Goal: Check status: Check status

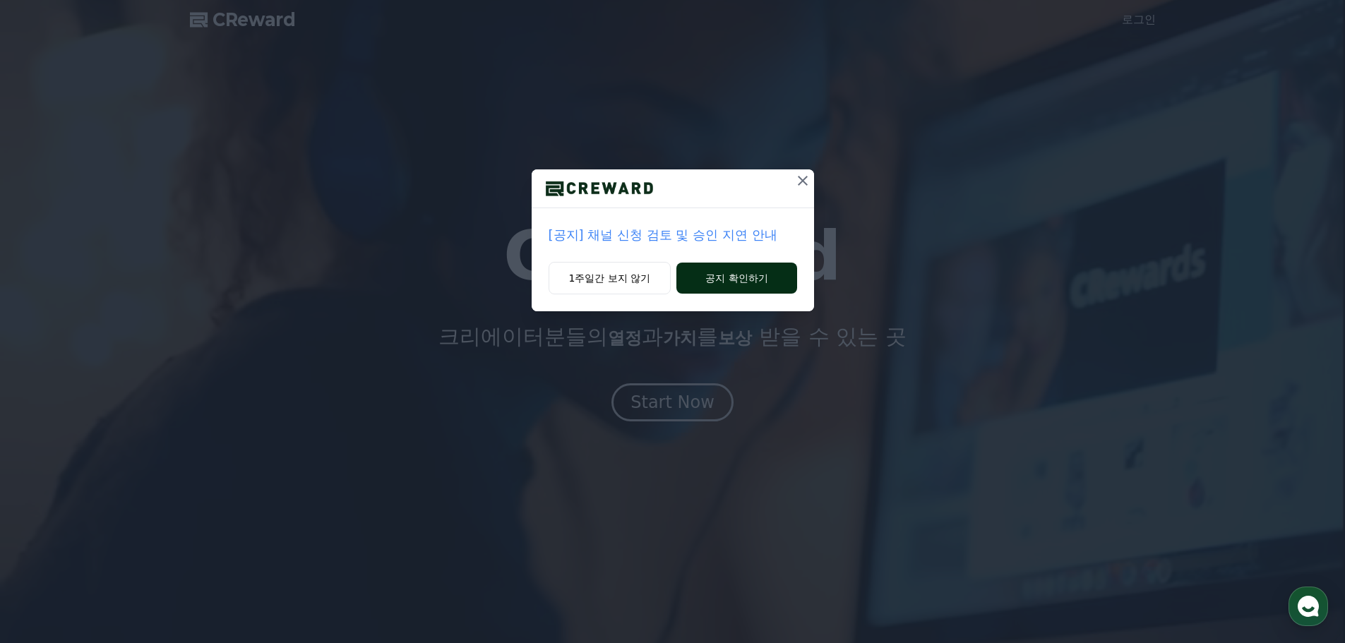
click at [736, 272] on button "공지 확인하기" at bounding box center [736, 278] width 120 height 31
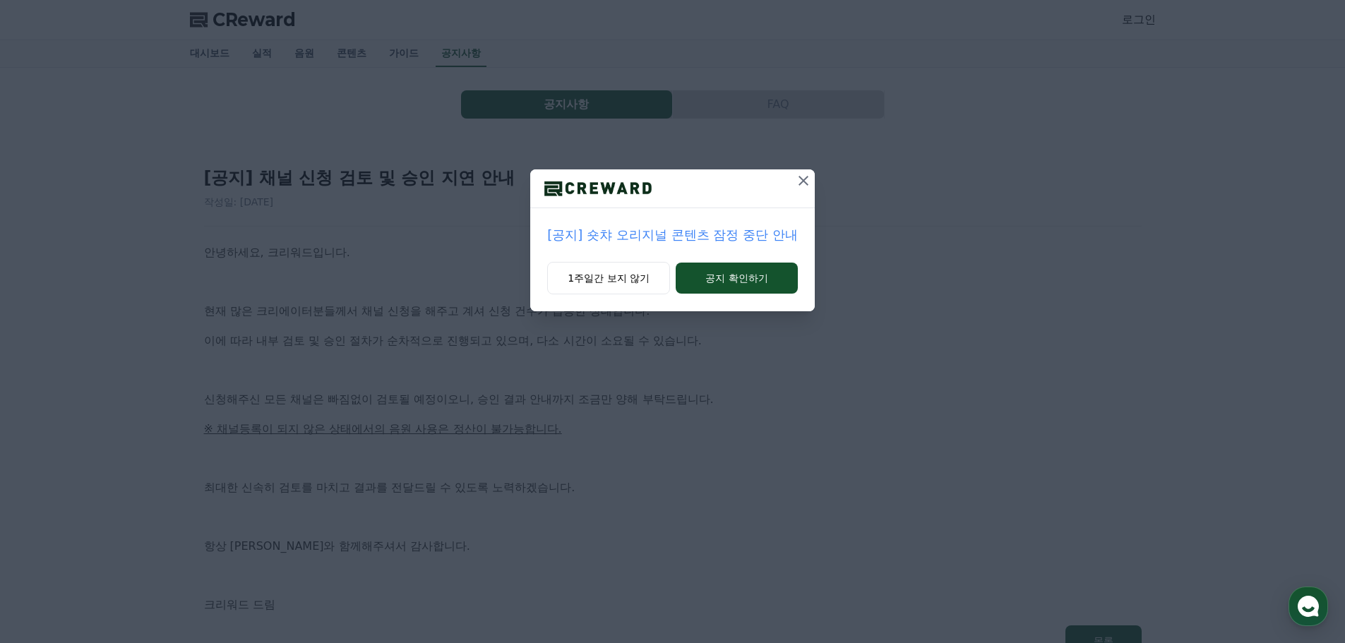
click at [798, 178] on icon at bounding box center [803, 180] width 17 height 17
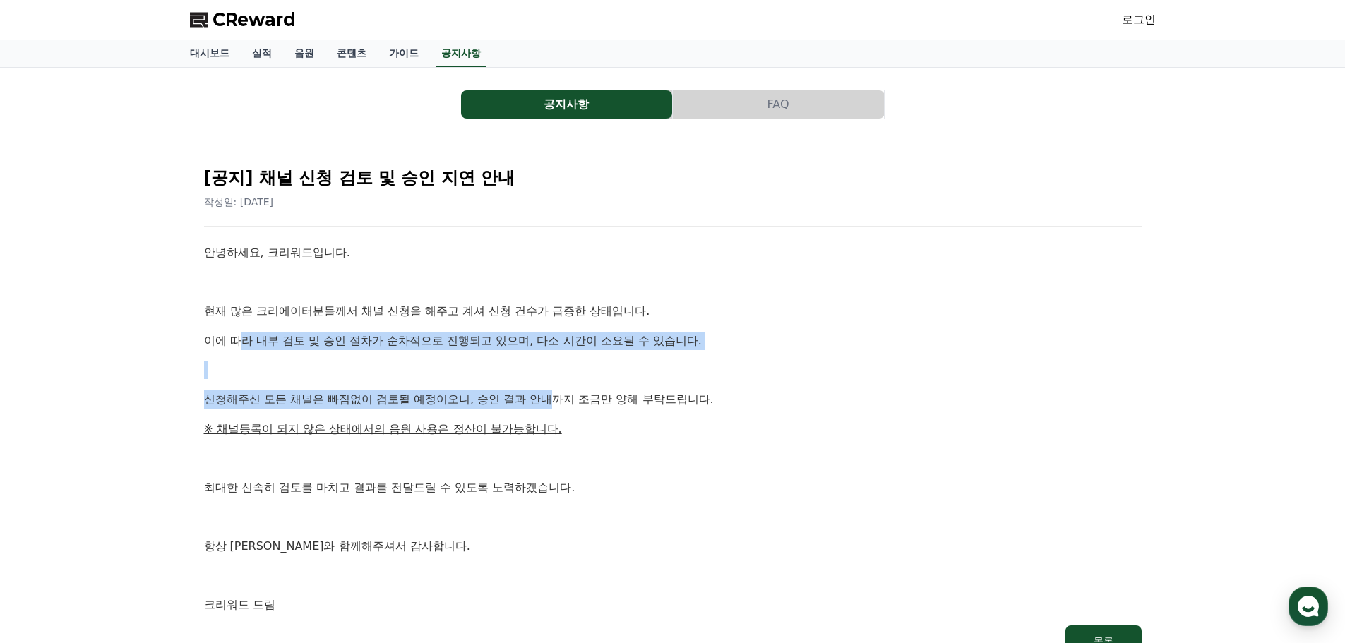
drag, startPoint x: 256, startPoint y: 331, endPoint x: 645, endPoint y: 379, distance: 391.9
click at [557, 393] on div "안녕하세요, 크리워드입니다. 현재 많은 크리에이터분들께서 채널 신청을 해주고 계셔 신청 건수가 급증한 상태입니다. 이에 따라 내부 검토 및 승…" at bounding box center [673, 429] width 938 height 371
click at [281, 357] on div "안녕하세요, 크리워드입니다. 현재 많은 크리에이터분들께서 채널 신청을 해주고 계셔 신청 건수가 급증한 상태입니다. 이에 따라 내부 검토 및 승…" at bounding box center [673, 429] width 938 height 371
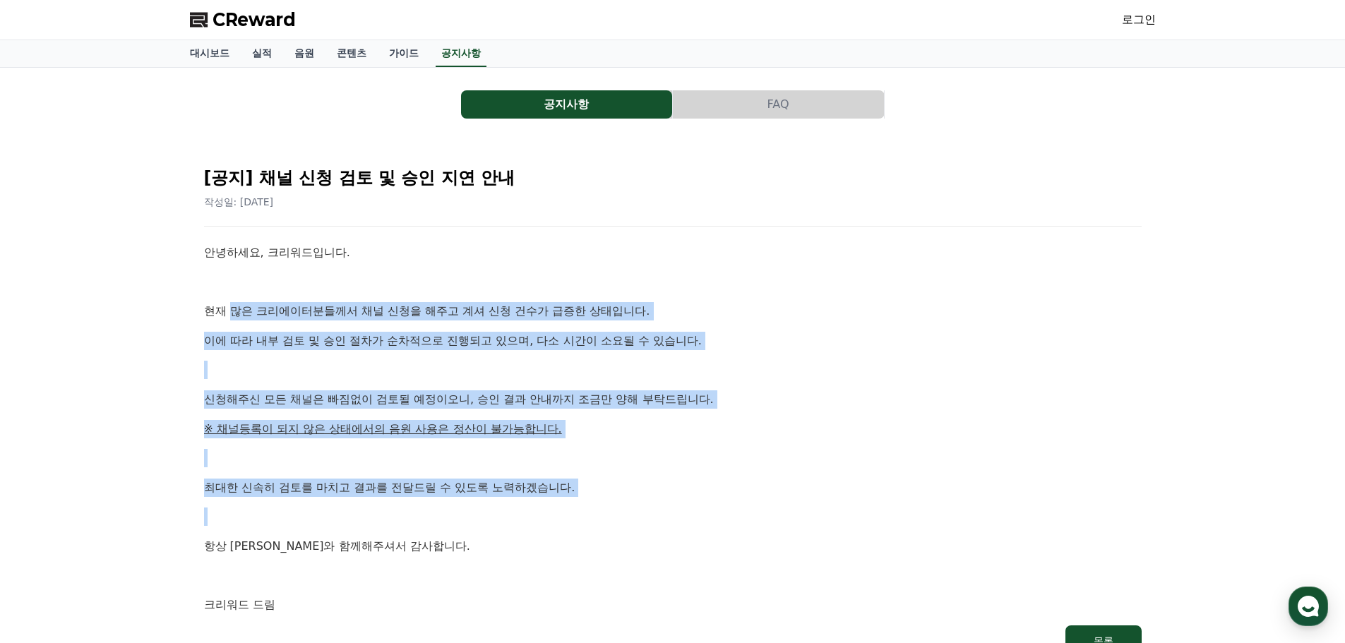
drag, startPoint x: 242, startPoint y: 311, endPoint x: 707, endPoint y: 517, distance: 509.2
click at [707, 517] on div "안녕하세요, 크리워드입니다. 현재 많은 크리에이터분들께서 채널 신청을 해주고 계셔 신청 건수가 급증한 상태입니다. 이에 따라 내부 검토 및 승…" at bounding box center [673, 429] width 938 height 371
click at [452, 414] on div "안녕하세요, 크리워드입니다. 현재 많은 크리에이터분들께서 채널 신청을 해주고 계셔 신청 건수가 급증한 상태입니다. 이에 따라 내부 검토 및 승…" at bounding box center [673, 429] width 938 height 371
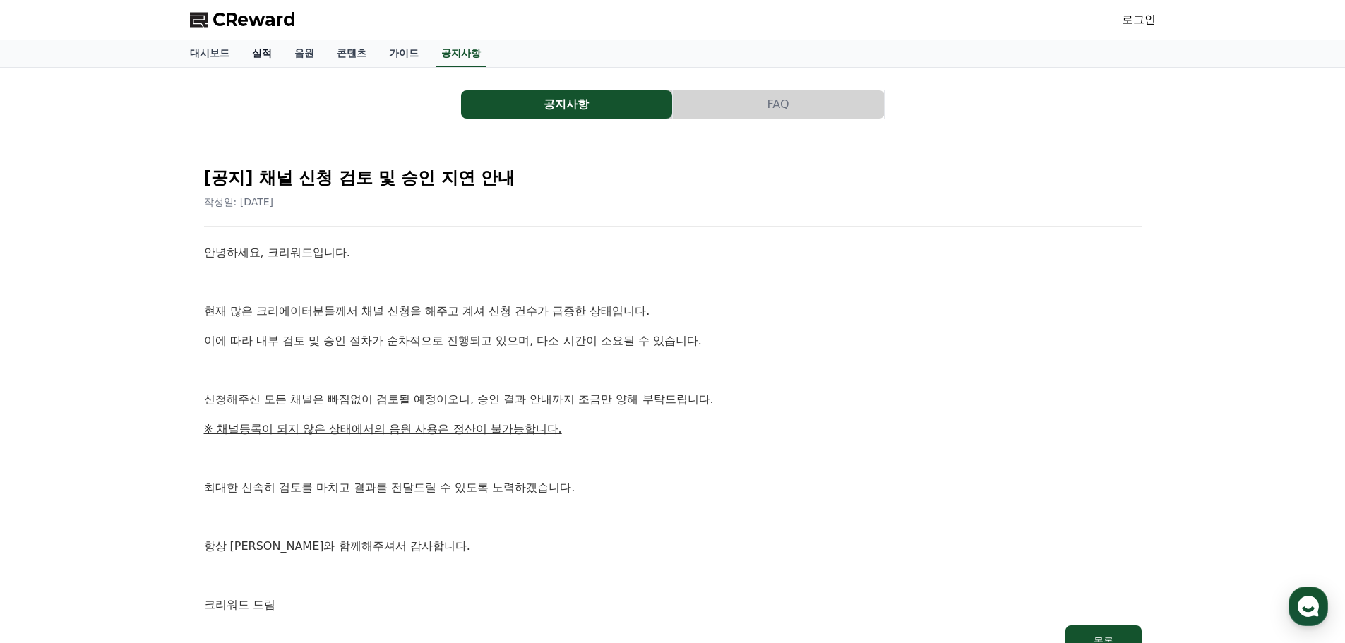
click at [280, 56] on link "실적" at bounding box center [262, 53] width 42 height 27
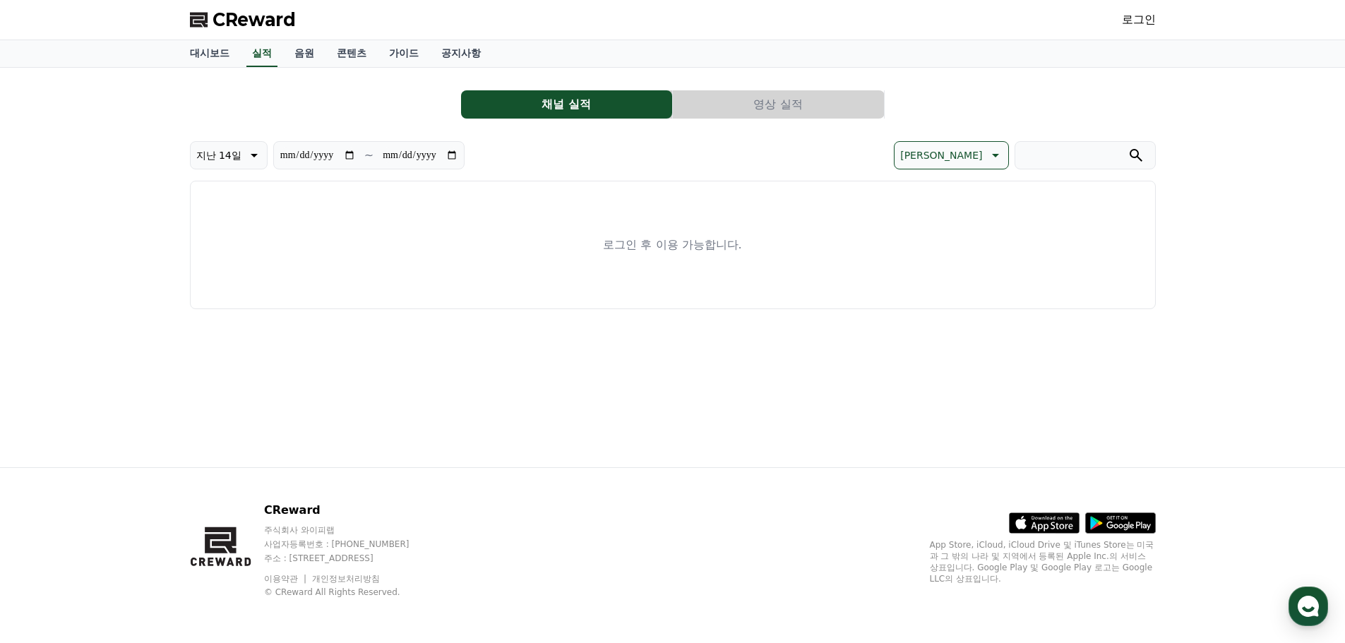
drag, startPoint x: 1153, startPoint y: 7, endPoint x: 1147, endPoint y: 18, distance: 12.0
click at [1152, 8] on div "CReward 로그인" at bounding box center [673, 20] width 988 height 40
click at [1147, 18] on link "로그인" at bounding box center [1139, 19] width 34 height 17
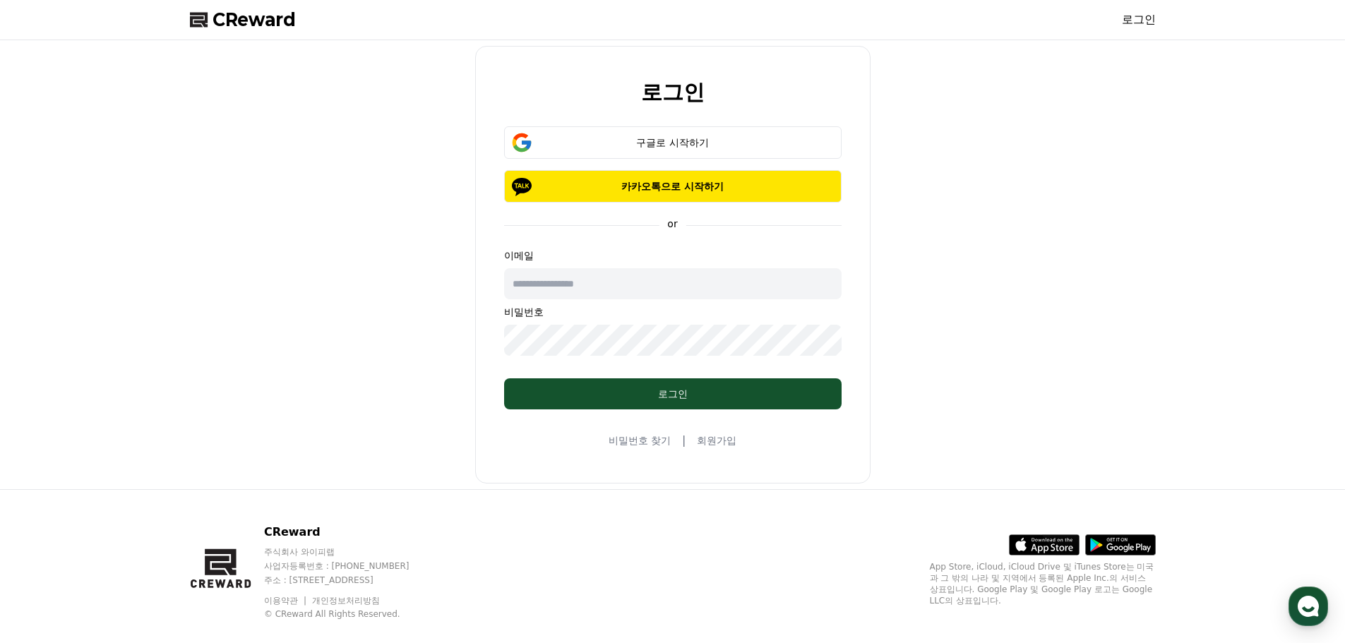
click at [666, 284] on input "text" at bounding box center [672, 283] width 337 height 31
click at [685, 140] on div "구글로 시작하기" at bounding box center [673, 143] width 297 height 14
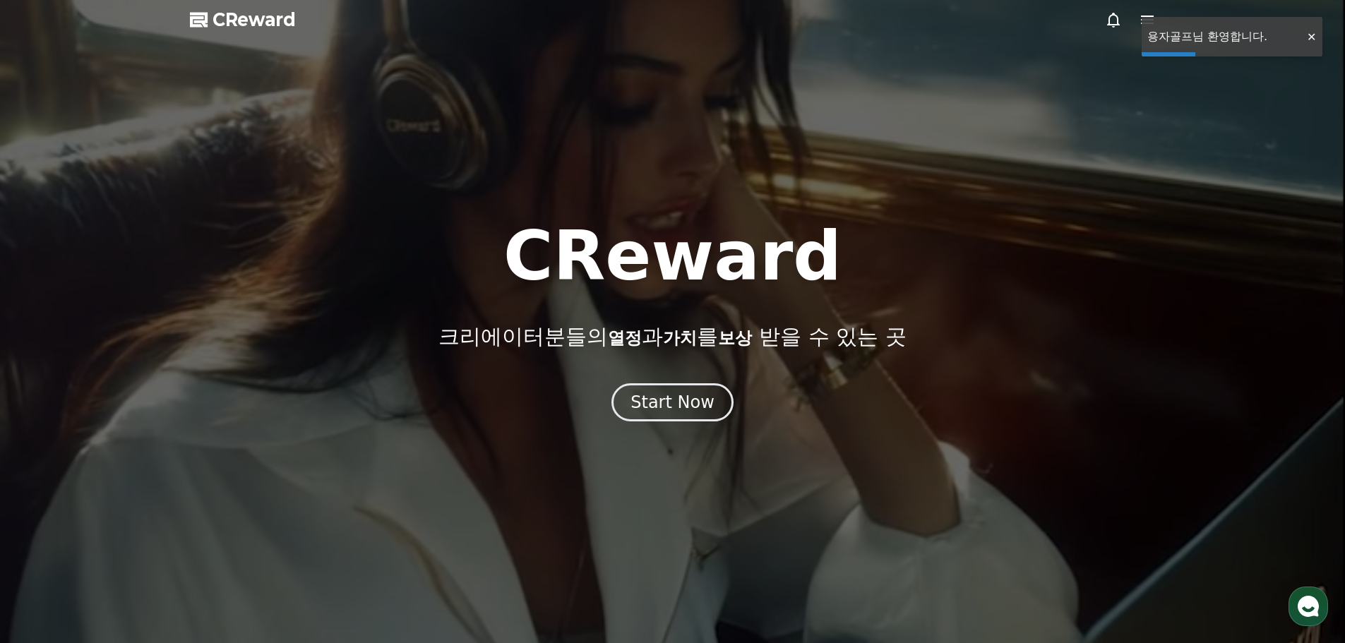
click at [1311, 36] on div at bounding box center [1311, 36] width 23 height 13
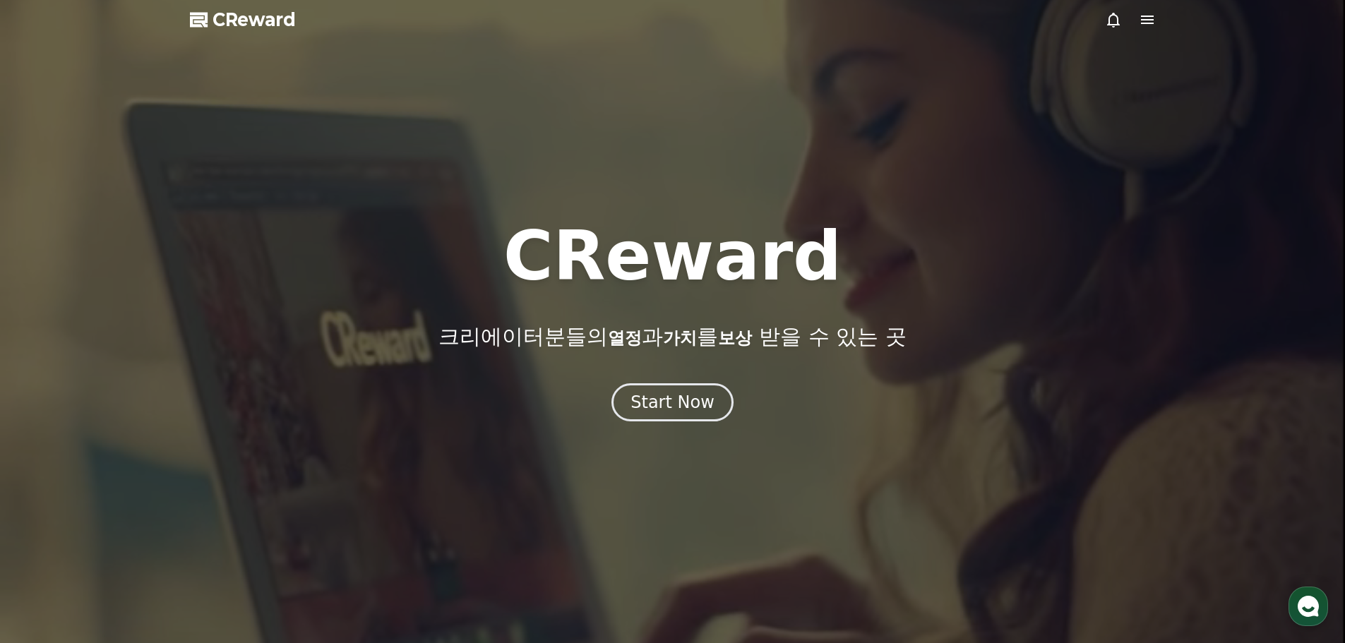
click at [1154, 24] on icon at bounding box center [1147, 19] width 17 height 17
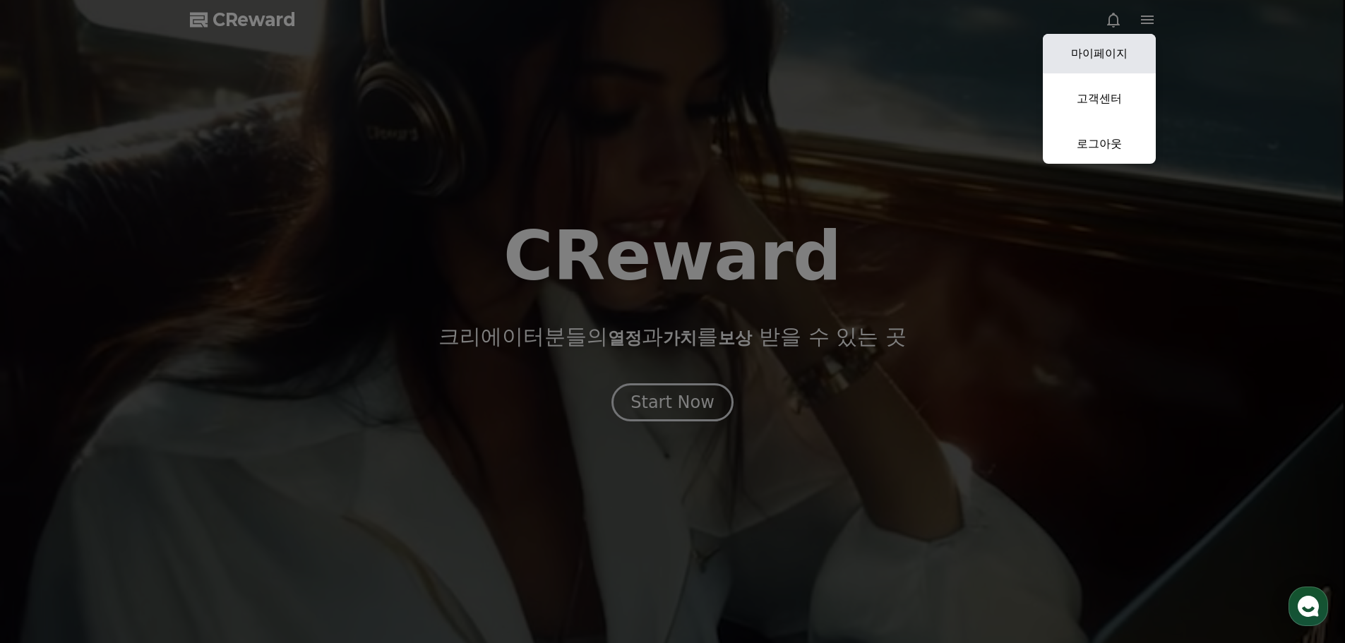
click at [1101, 60] on link "마이페이지" at bounding box center [1099, 54] width 113 height 40
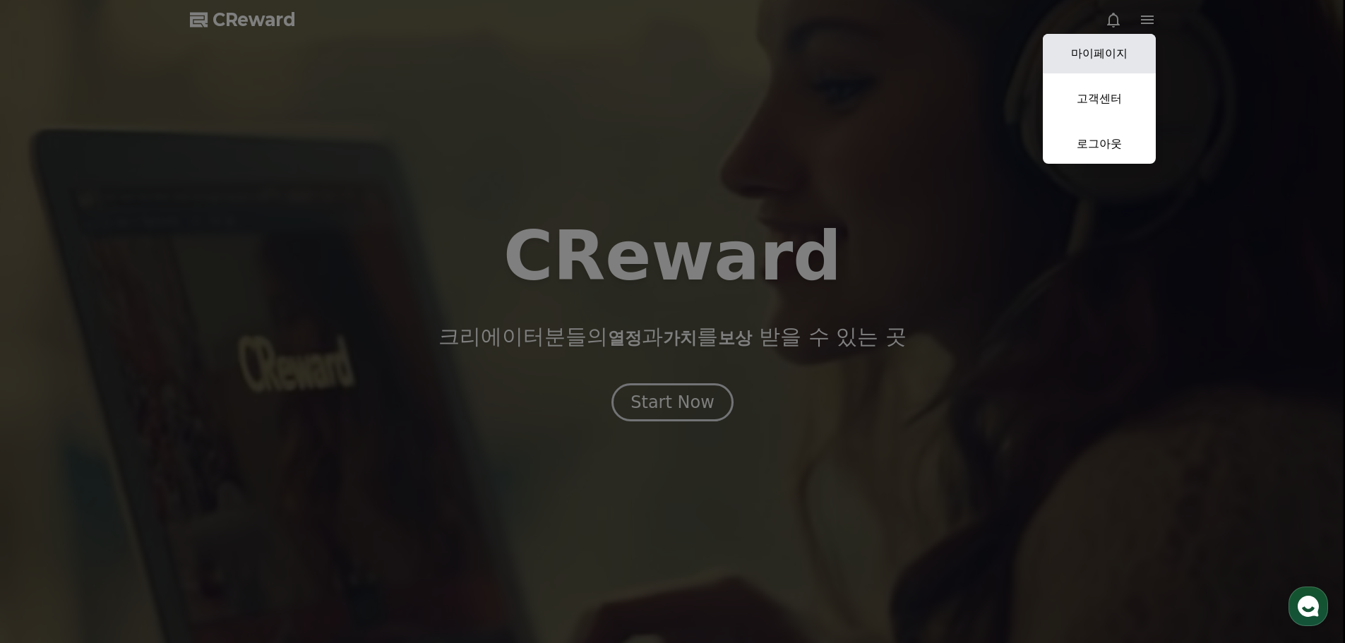
select select "**********"
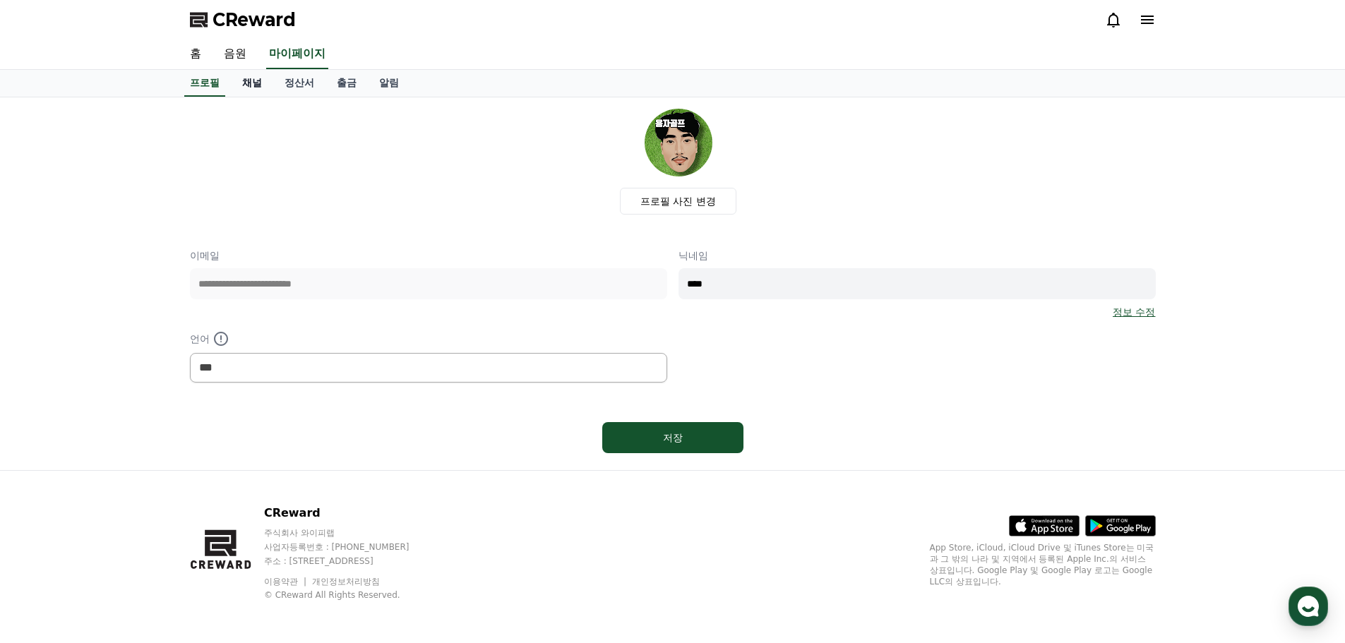
click at [255, 83] on link "채널" at bounding box center [252, 83] width 42 height 27
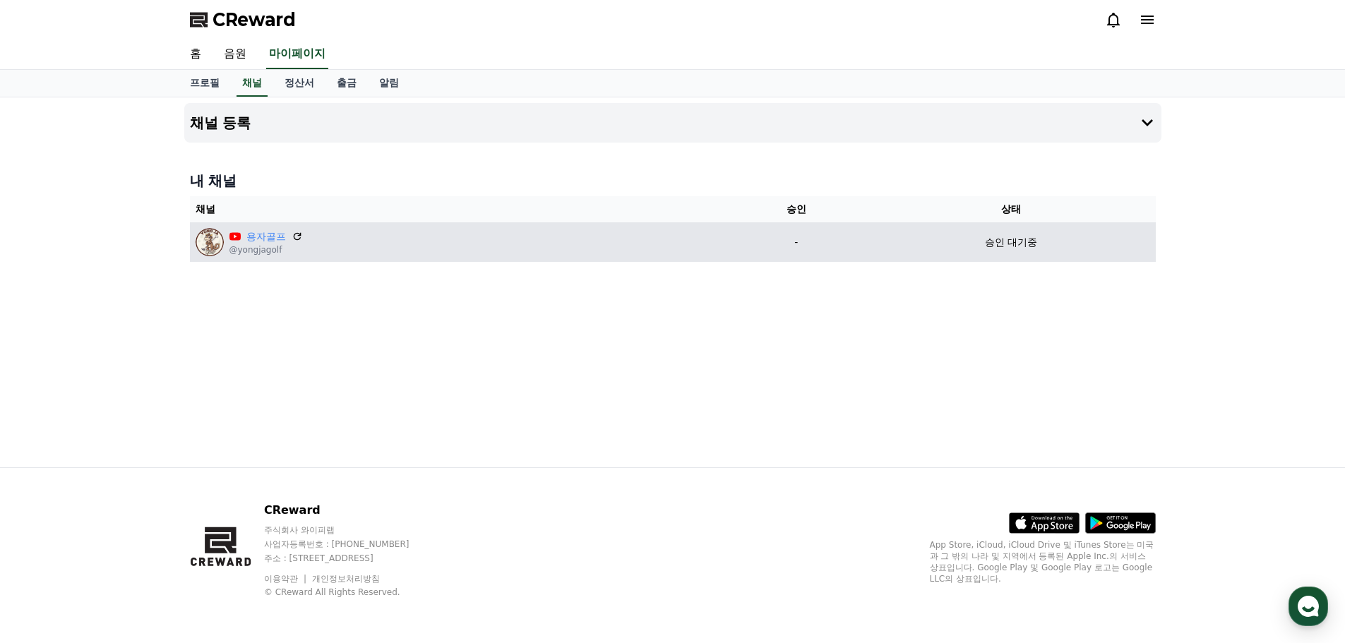
drag, startPoint x: 1051, startPoint y: 231, endPoint x: 1058, endPoint y: 242, distance: 13.3
click at [1061, 242] on td "승인 대기중" at bounding box center [1010, 242] width 289 height 40
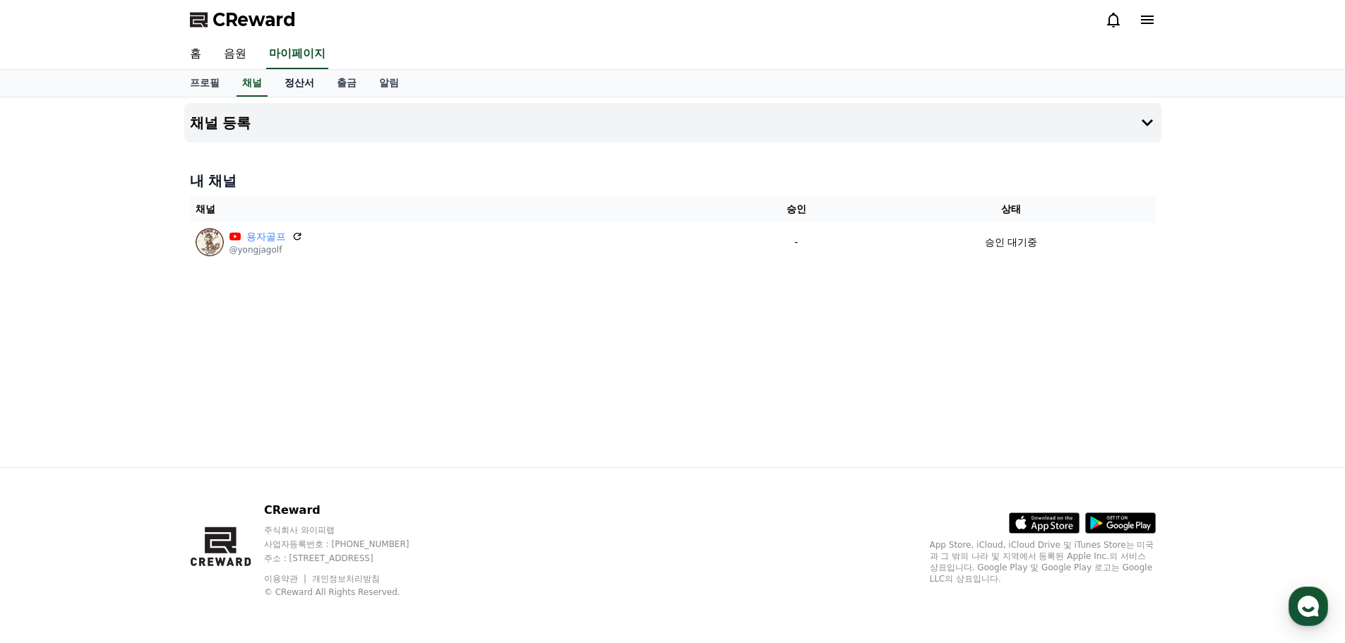
click at [313, 87] on link "정산서" at bounding box center [299, 83] width 52 height 27
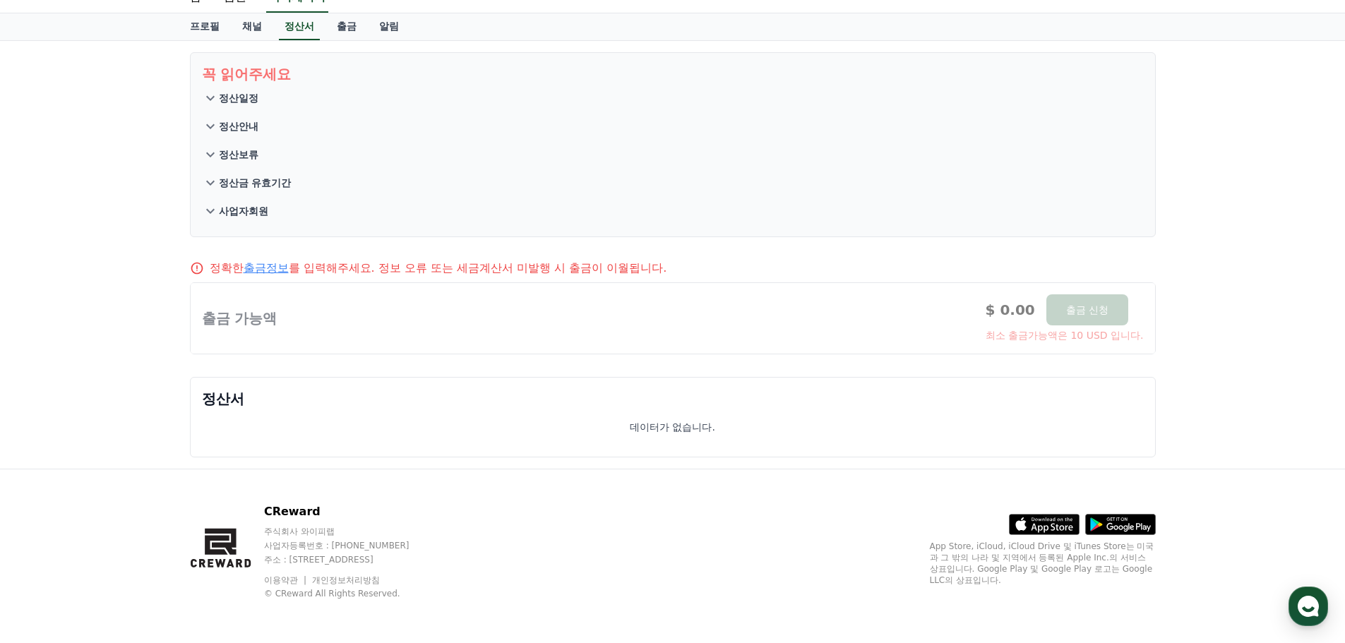
scroll to position [58, 0]
drag, startPoint x: 1097, startPoint y: 322, endPoint x: 1071, endPoint y: 333, distance: 28.5
click at [966, 300] on div at bounding box center [673, 317] width 964 height 71
click at [1071, 333] on div at bounding box center [673, 317] width 964 height 71
drag, startPoint x: 1103, startPoint y: 335, endPoint x: 1066, endPoint y: 333, distance: 36.8
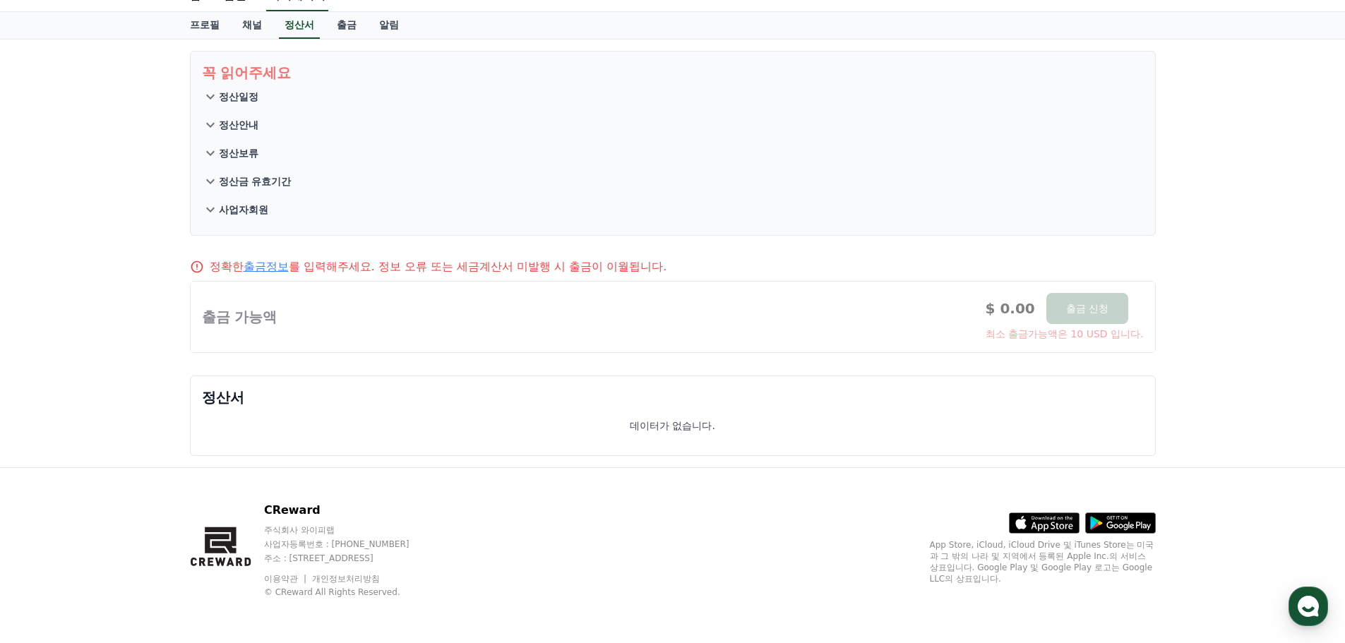
click at [1054, 337] on div at bounding box center [673, 317] width 964 height 71
click at [342, 366] on div "꼭 읽어주세요 정산일정 정산안내 정산보류 정산금 유효기간 사업자회원 정확한 출금정보 를 입력해주세요. 정보 오류 또는 세금계산서 미발행 시 출…" at bounding box center [673, 254] width 988 height 428
drag, startPoint x: 220, startPoint y: 333, endPoint x: 265, endPoint y: 302, distance: 53.8
click at [248, 325] on div at bounding box center [673, 317] width 964 height 71
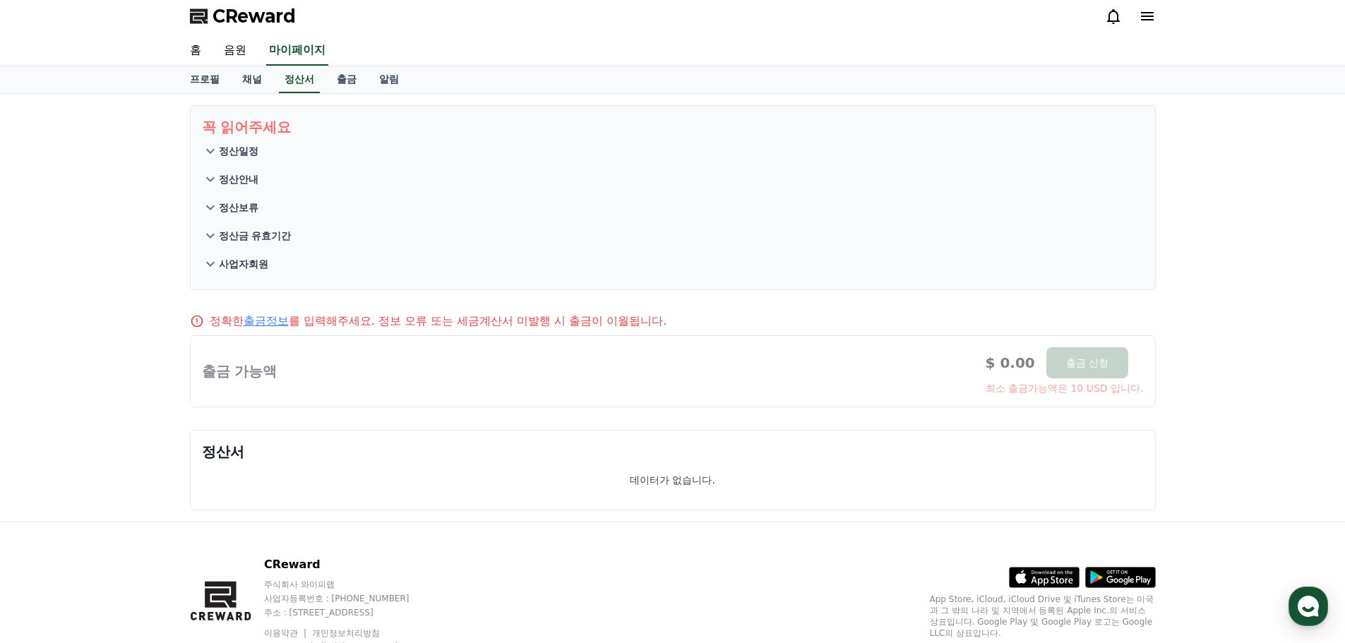
scroll to position [0, 0]
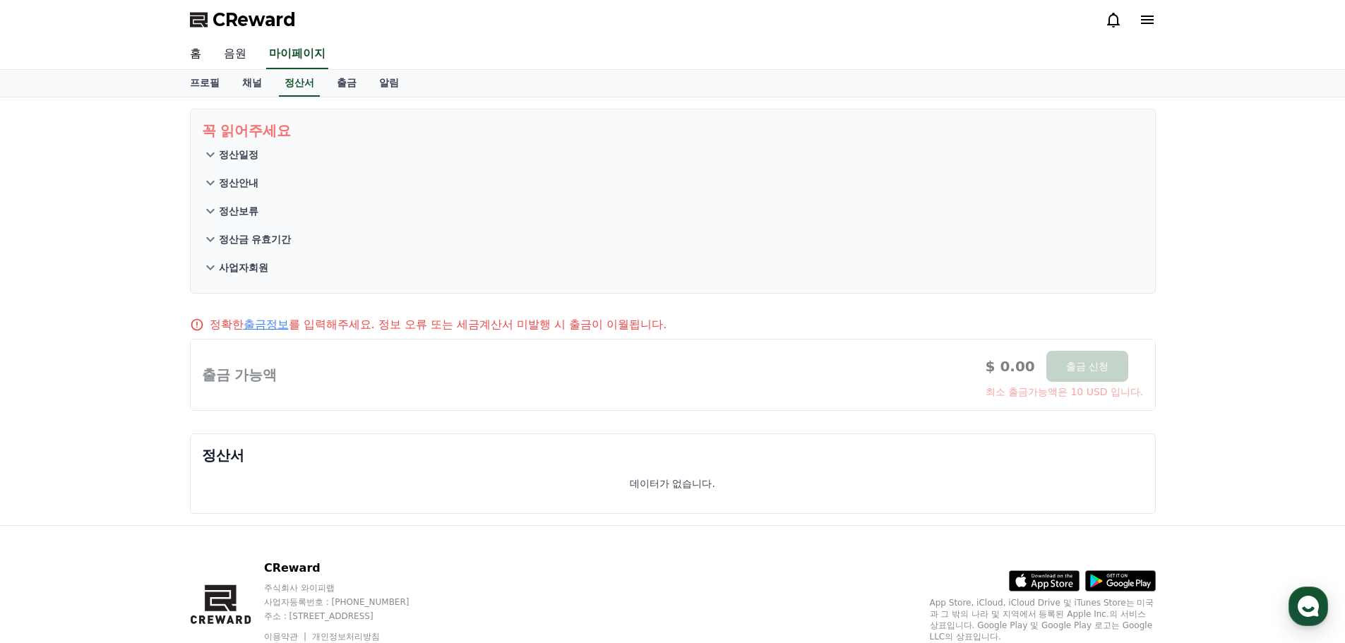
click at [227, 51] on link "음원" at bounding box center [235, 55] width 45 height 30
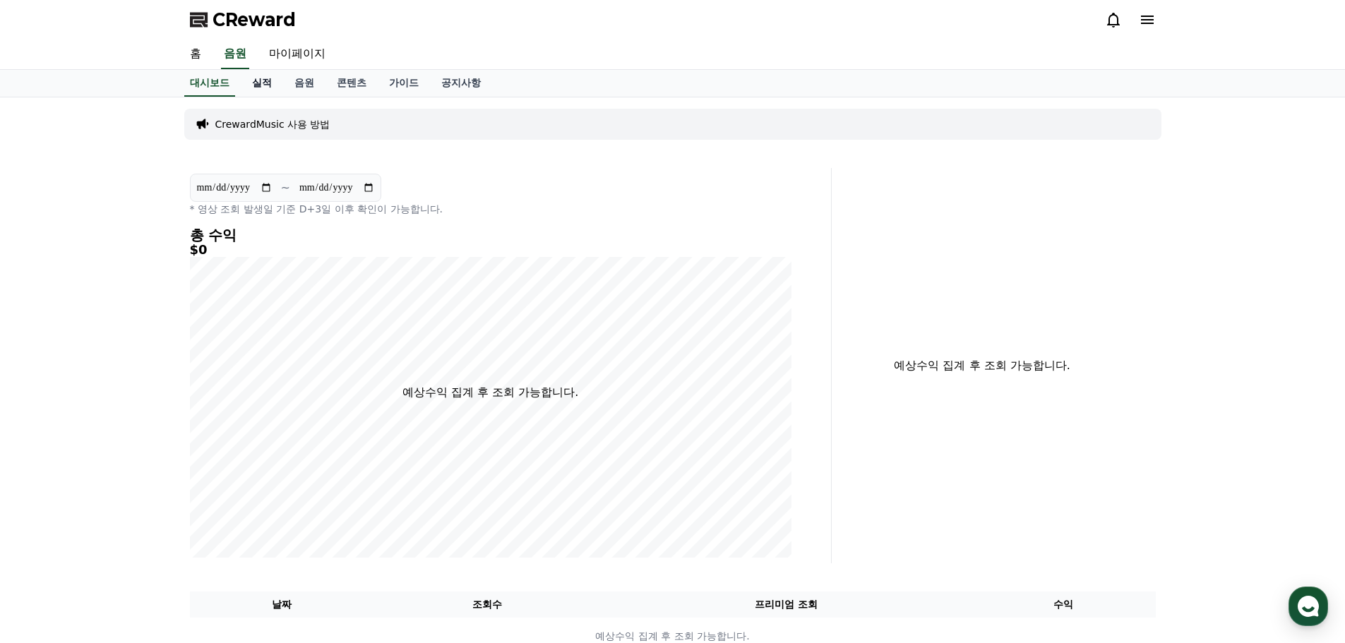
click at [269, 80] on link "실적" at bounding box center [262, 83] width 42 height 27
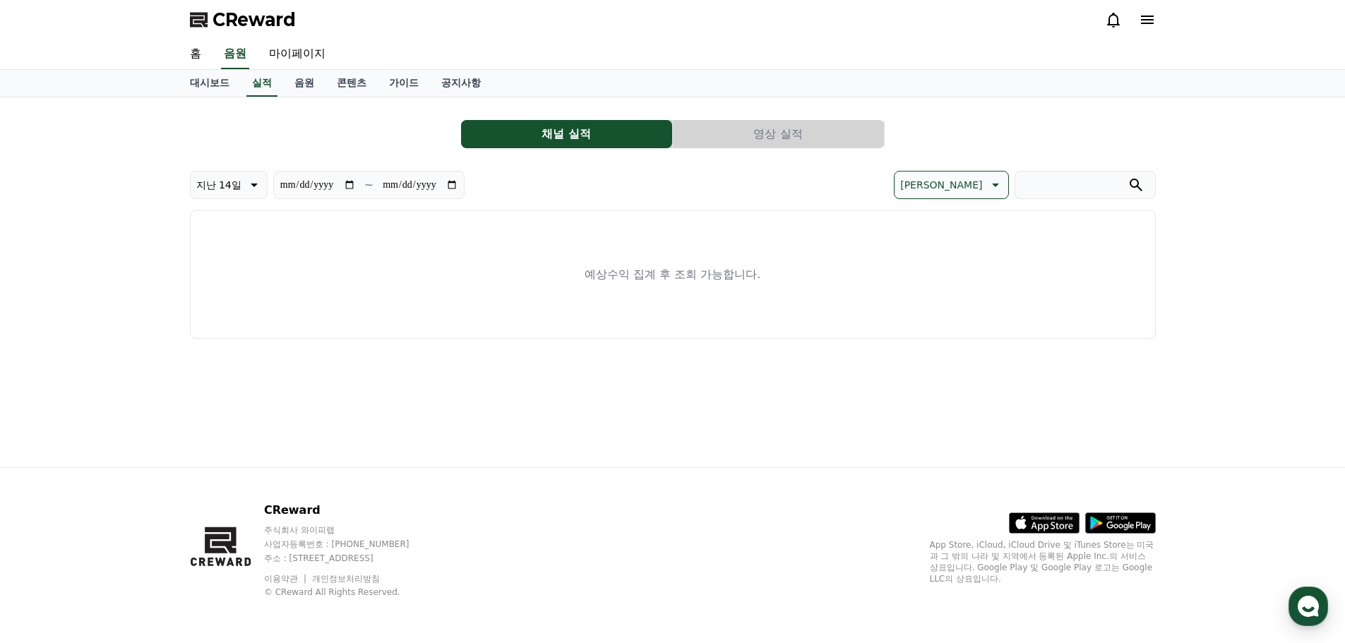
click at [825, 143] on button "영상 실적" at bounding box center [778, 134] width 211 height 28
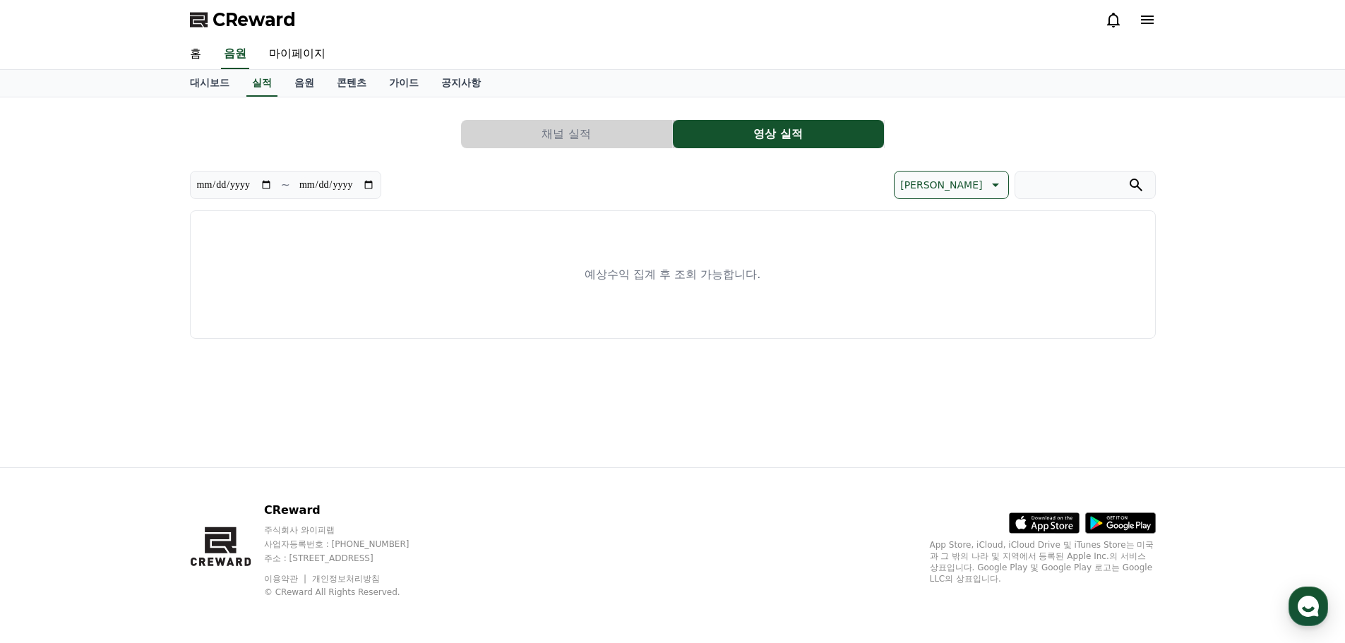
click at [634, 138] on button "채널 실적" at bounding box center [566, 134] width 211 height 28
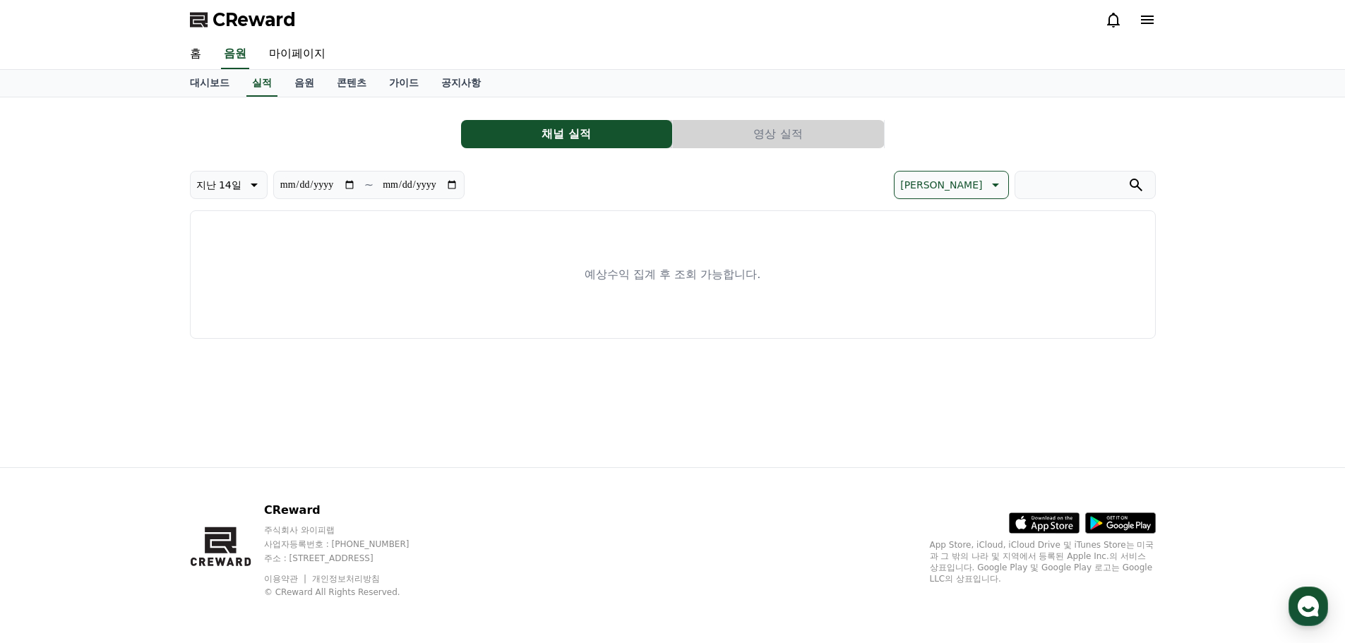
click at [633, 133] on button "채널 실적" at bounding box center [566, 134] width 211 height 28
click at [741, 133] on button "영상 실적" at bounding box center [778, 134] width 211 height 28
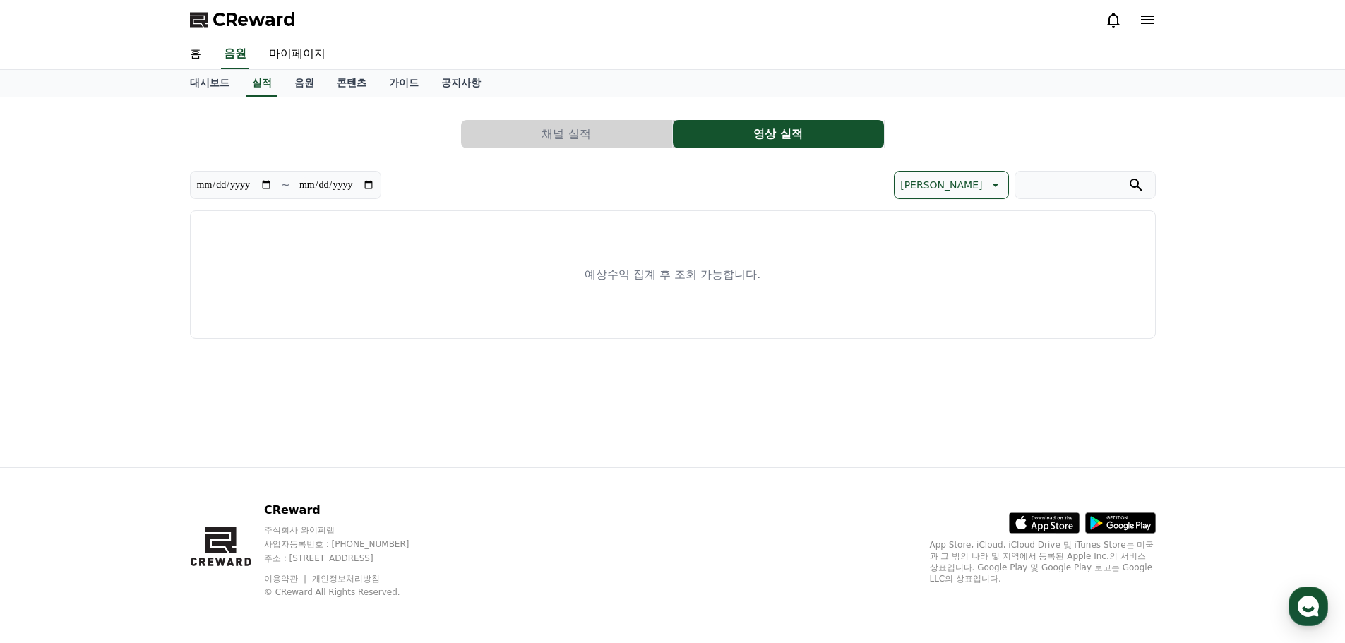
click at [470, 136] on button "채널 실적" at bounding box center [566, 134] width 211 height 28
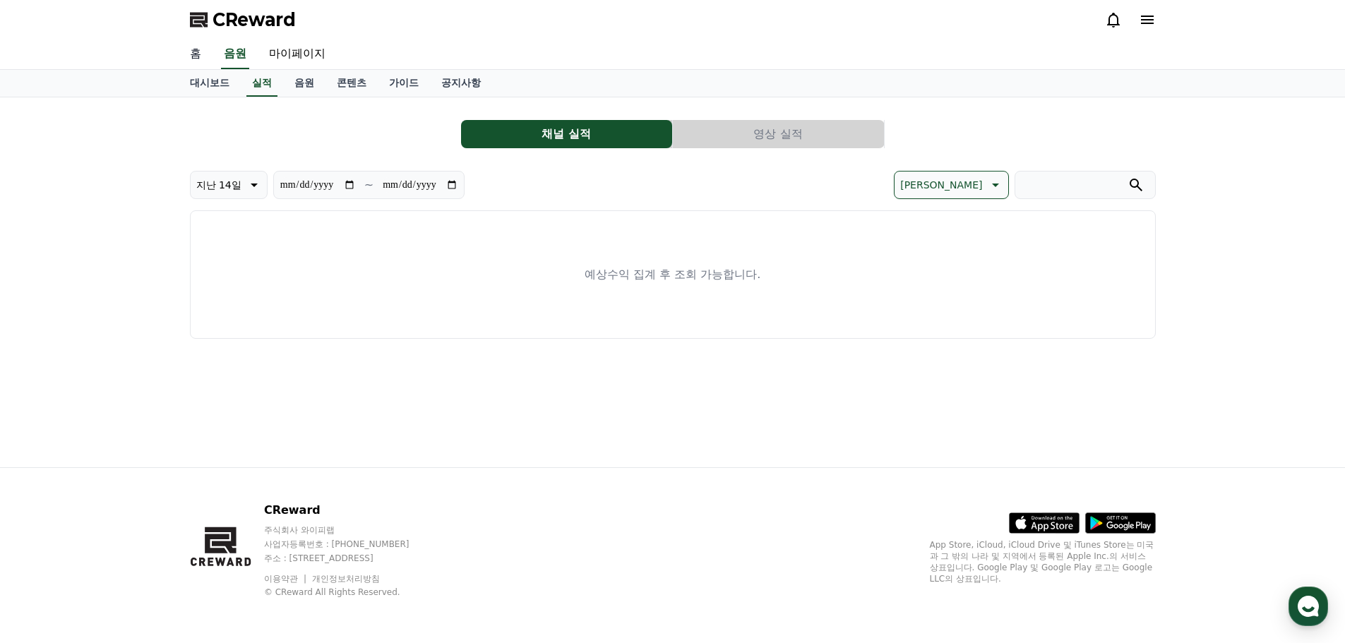
click at [204, 54] on link "홈" at bounding box center [196, 55] width 34 height 30
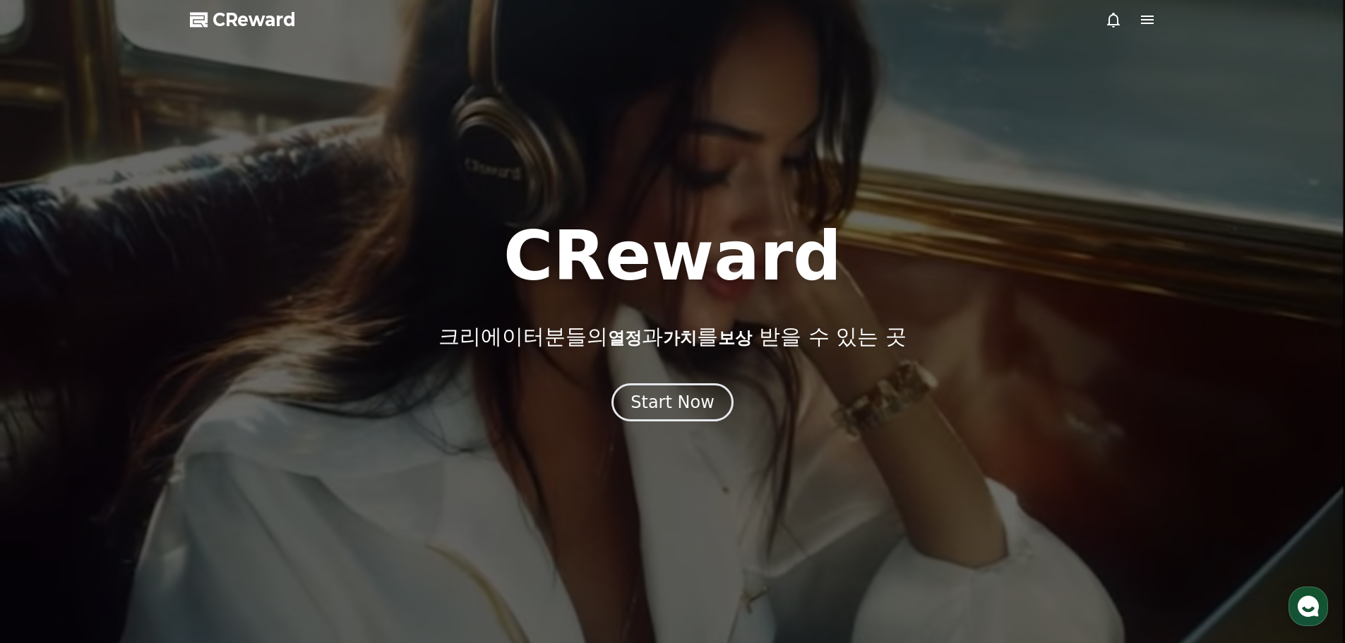
click at [272, 24] on span "CReward" at bounding box center [254, 19] width 83 height 23
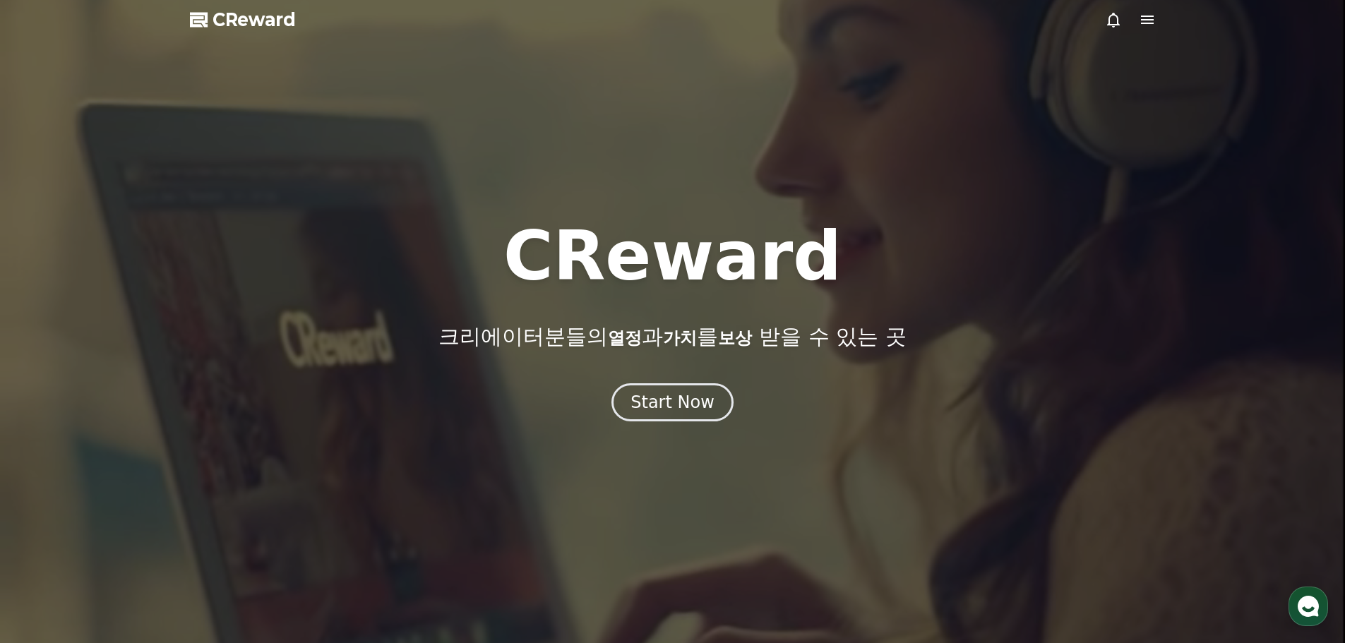
click at [1155, 27] on icon at bounding box center [1147, 19] width 17 height 17
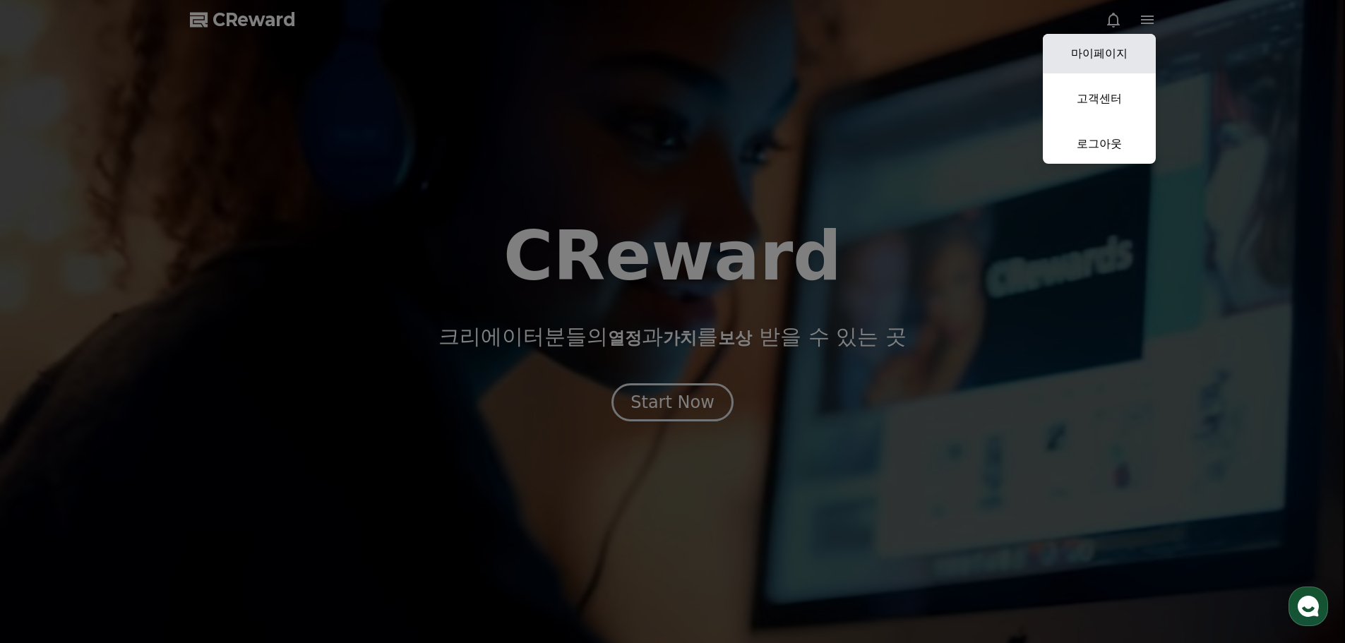
click at [1085, 47] on link "마이페이지" at bounding box center [1099, 54] width 113 height 40
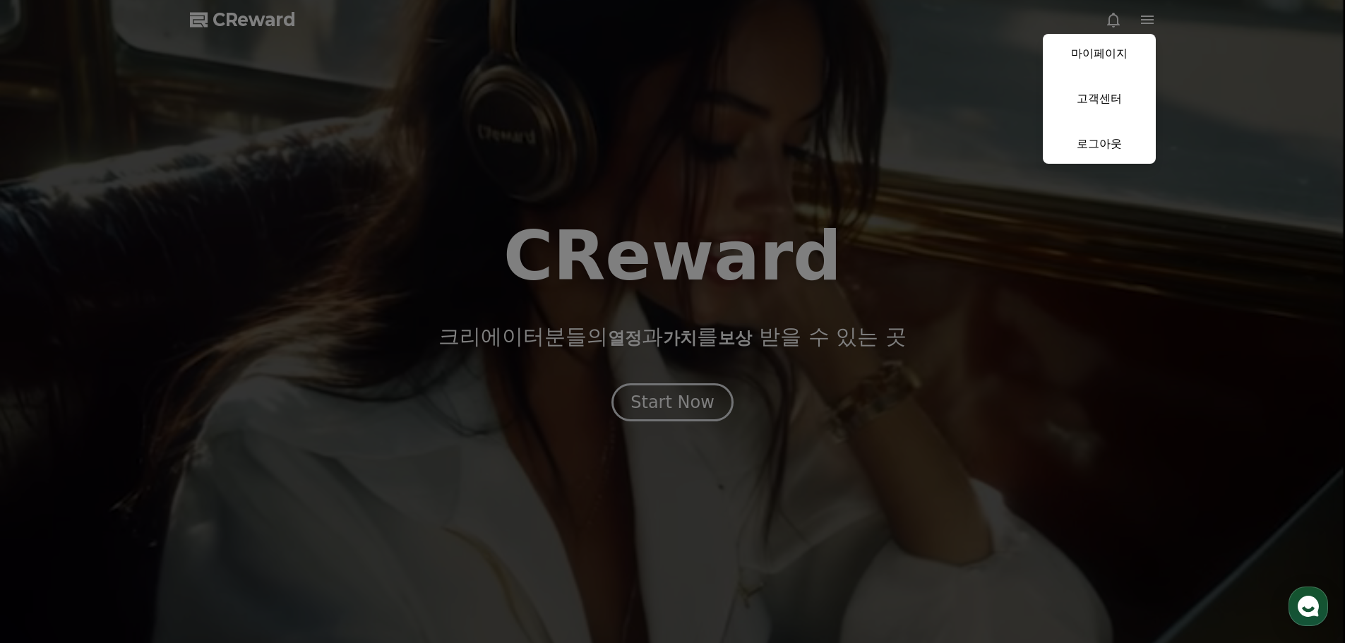
select select "**********"
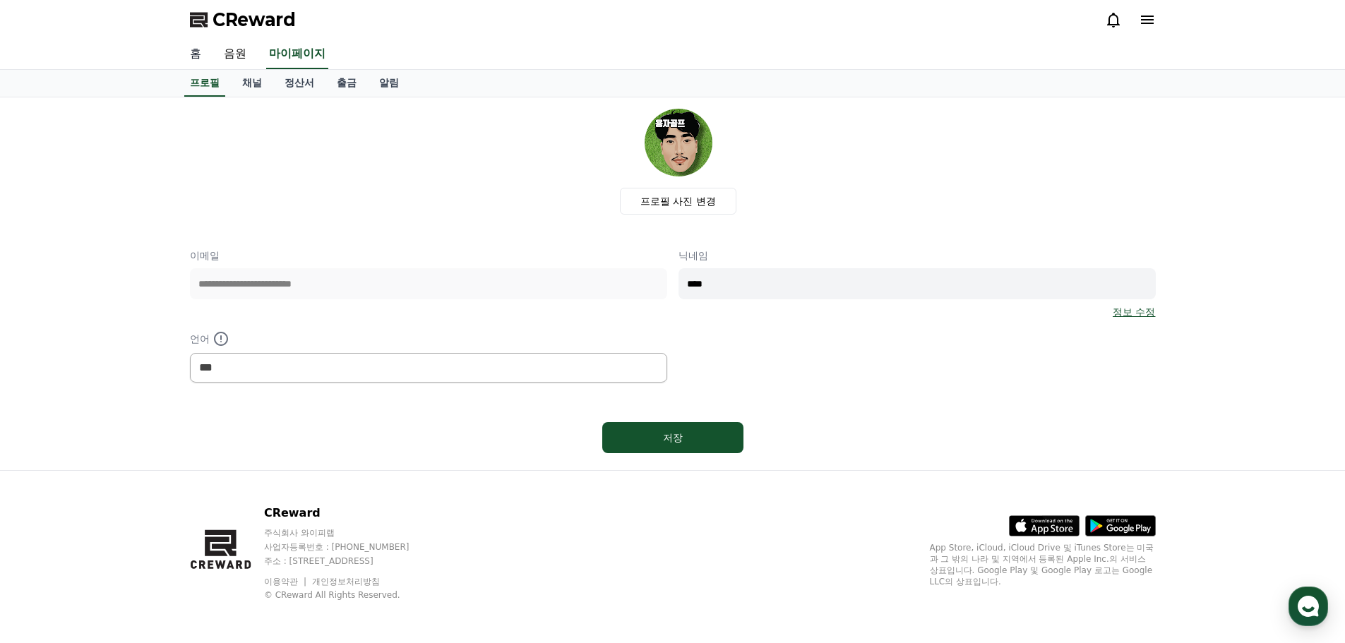
click at [190, 58] on link "홈" at bounding box center [196, 55] width 34 height 30
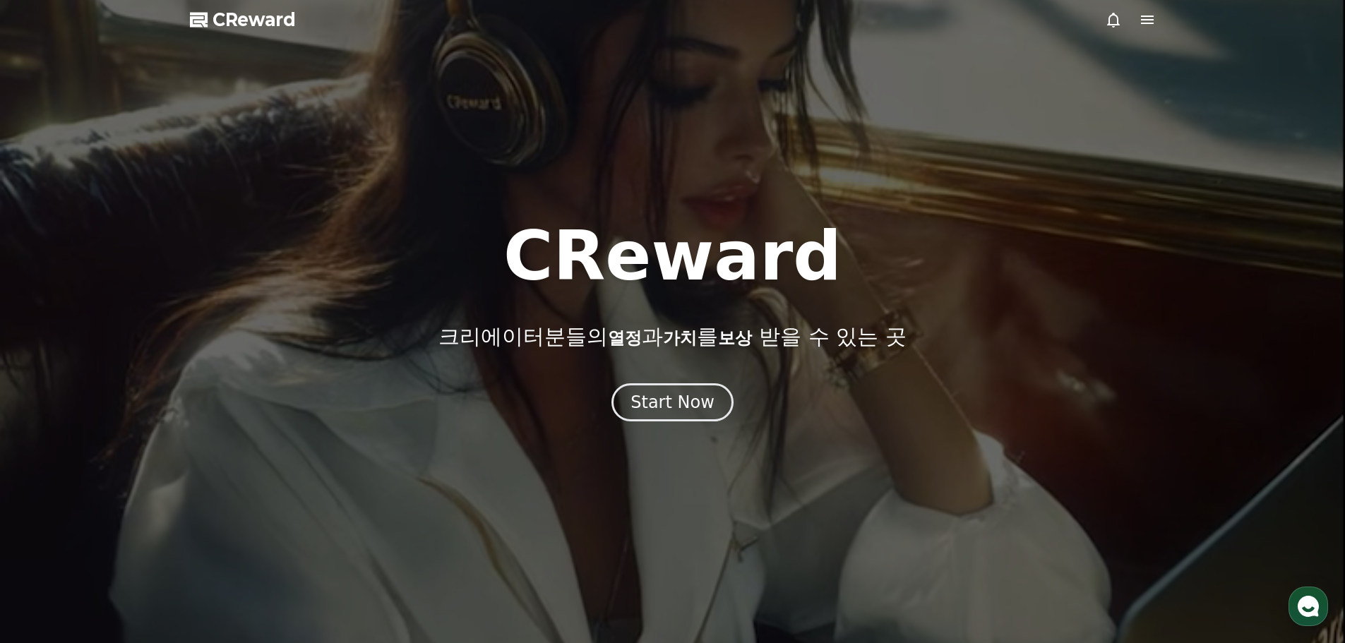
click at [1153, 28] on div at bounding box center [672, 321] width 1345 height 643
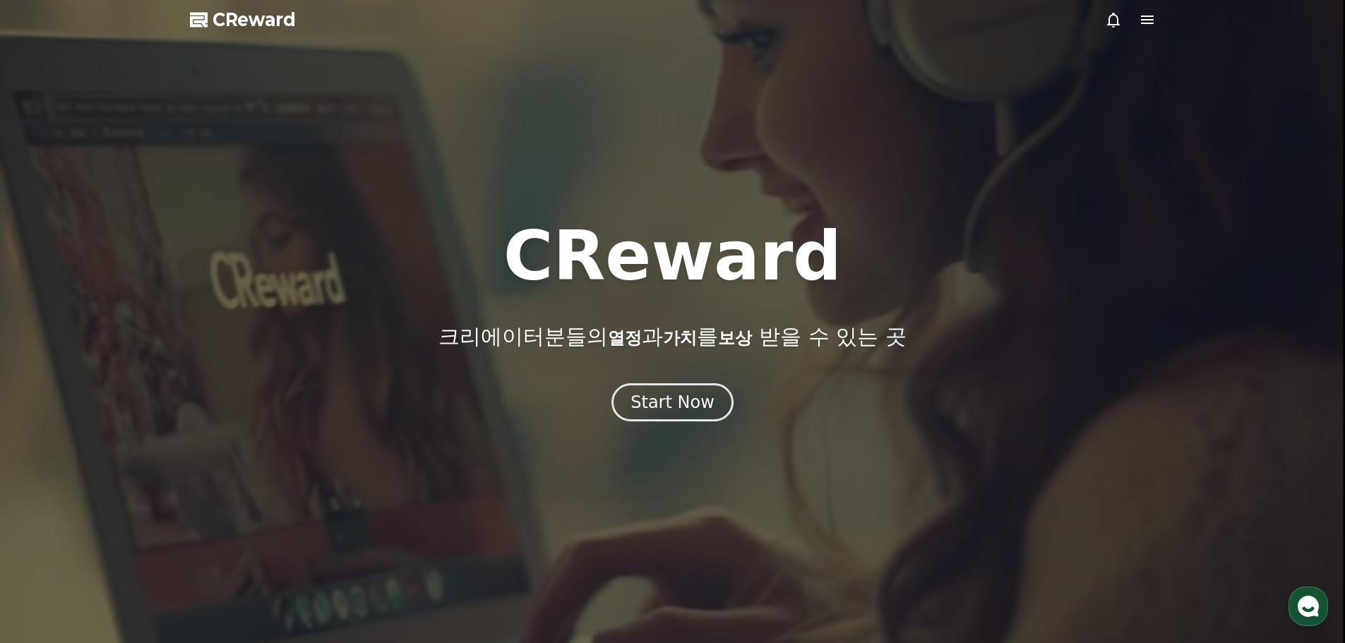
click at [1153, 25] on icon at bounding box center [1147, 19] width 17 height 17
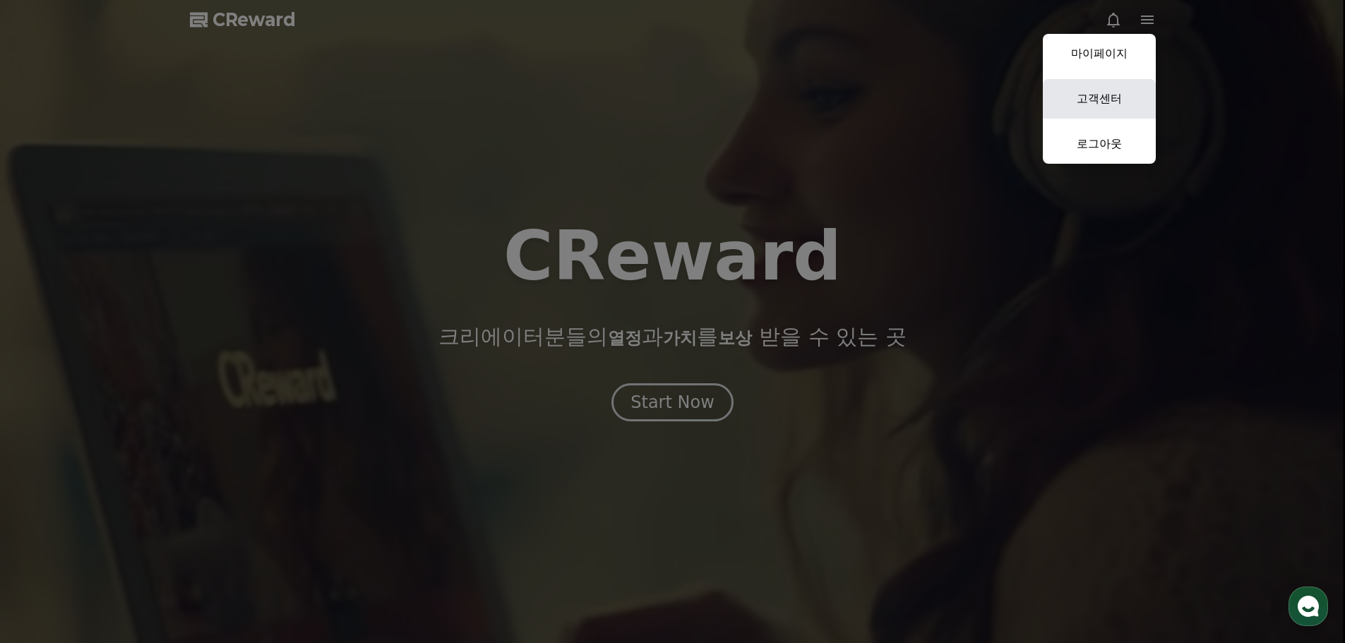
click at [1106, 90] on link "고객센터" at bounding box center [1099, 99] width 113 height 40
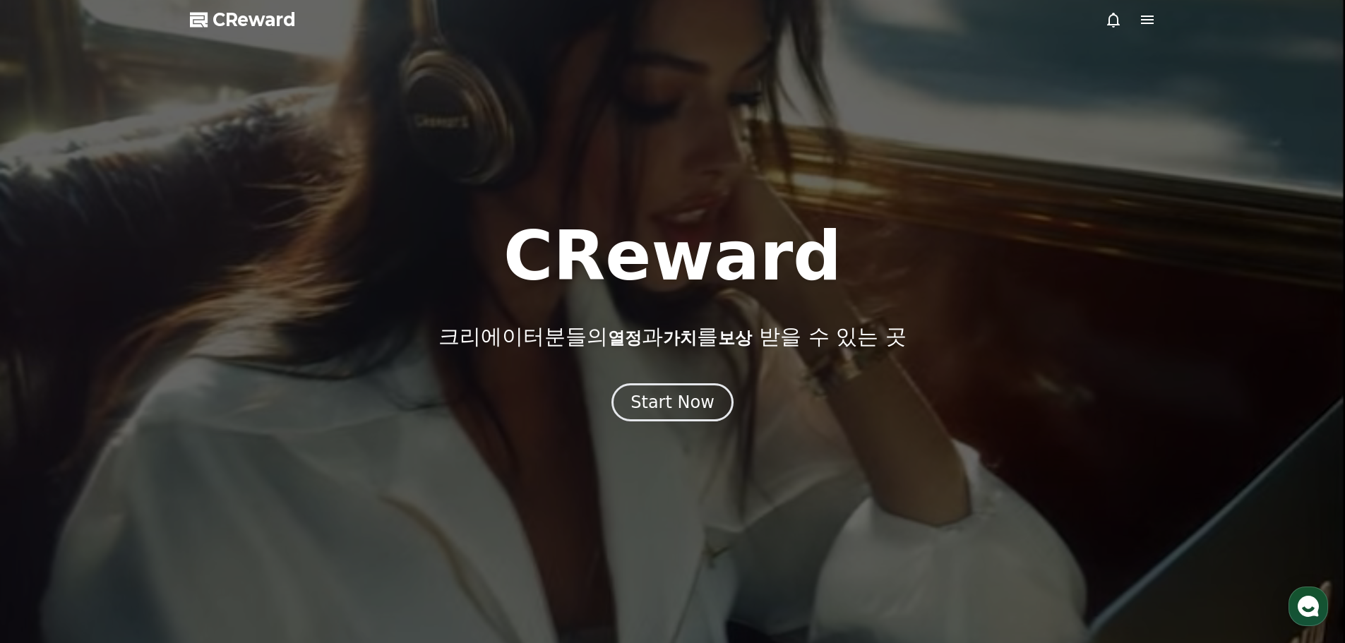
click at [252, 25] on span "CReward" at bounding box center [254, 19] width 83 height 23
